Goal: Navigation & Orientation: Find specific page/section

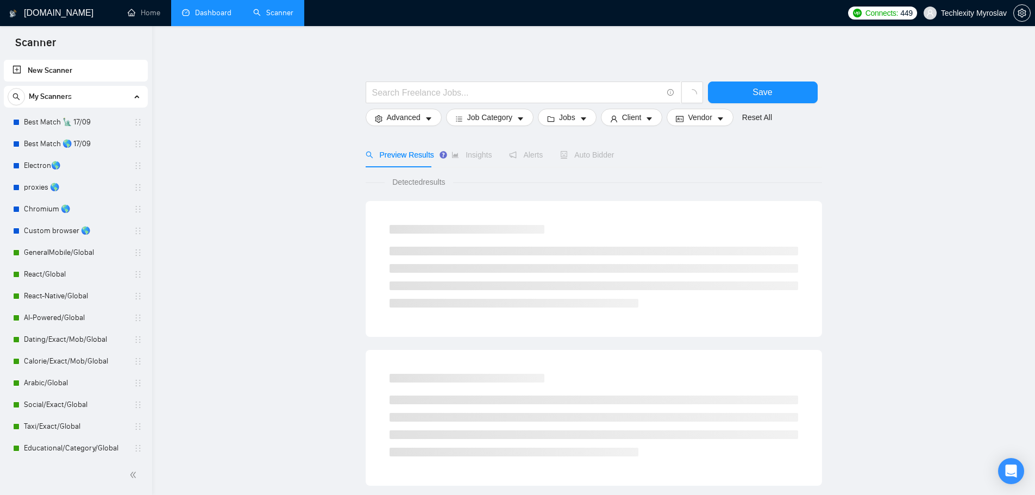
click at [212, 12] on link "Dashboard" at bounding box center [206, 12] width 49 height 9
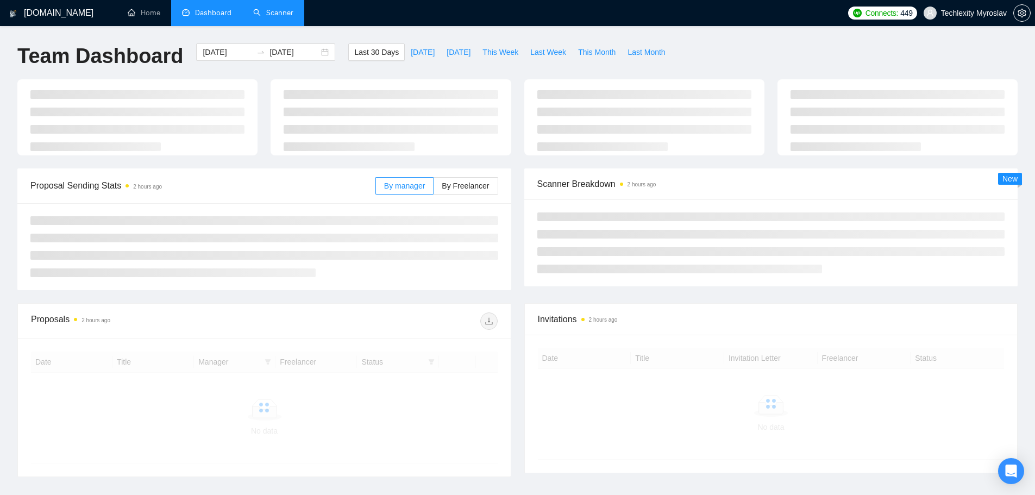
click at [273, 16] on link "Scanner" at bounding box center [273, 12] width 40 height 9
